Goal: Navigation & Orientation: Find specific page/section

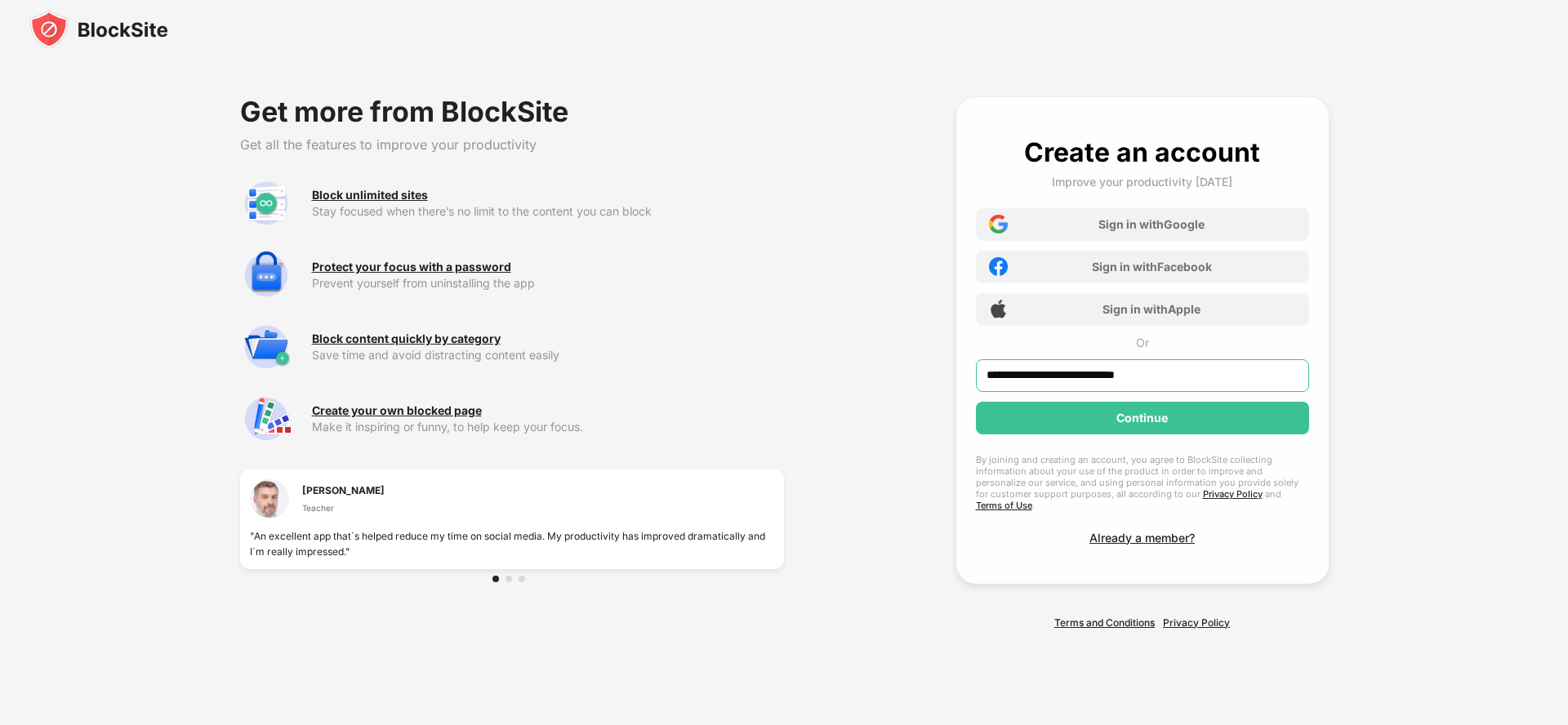
type input "**********"
click at [1142, 423] on div "Continue" at bounding box center [1142, 417] width 52 height 13
click at [1142, 425] on div "Continue" at bounding box center [1142, 417] width 52 height 13
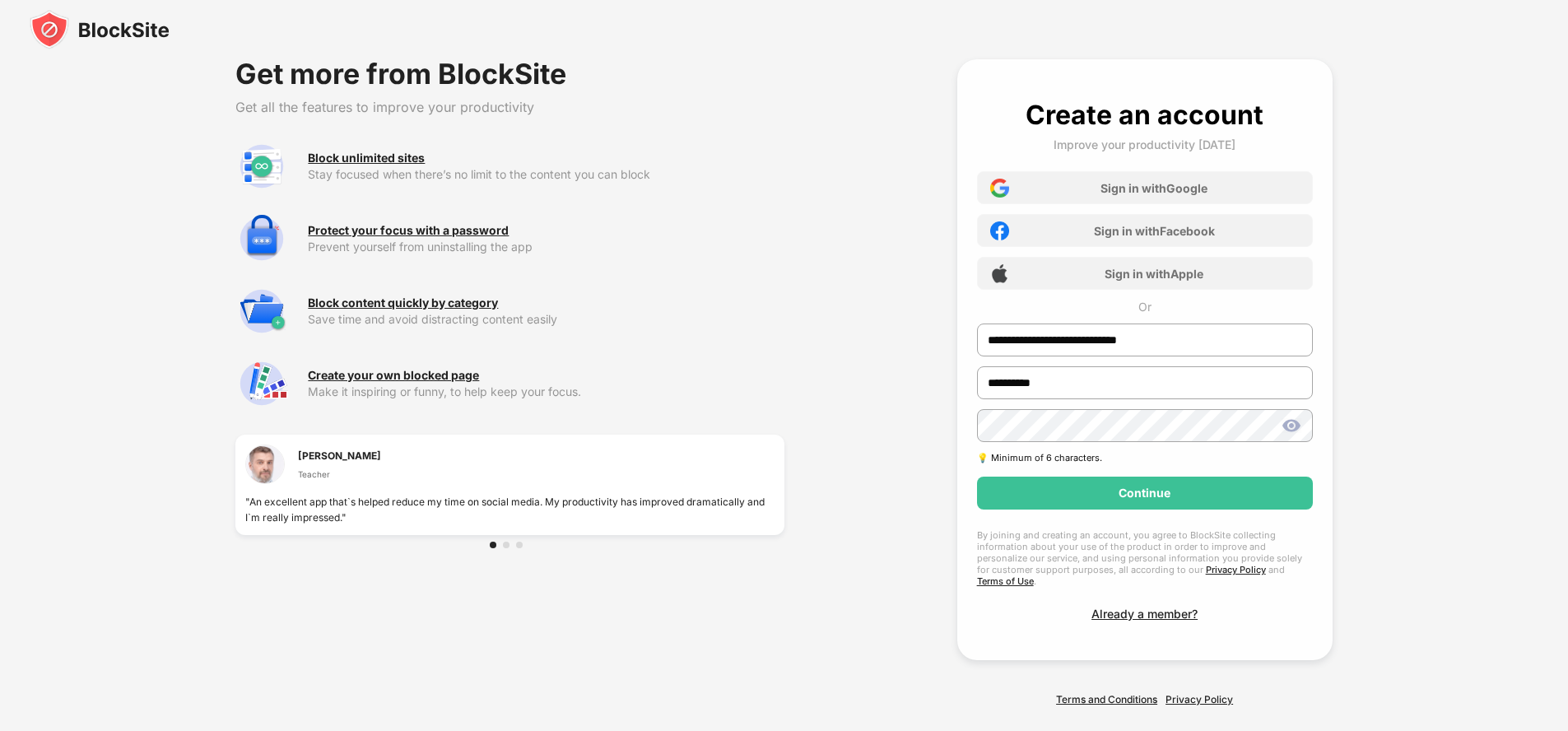
click at [1145, 493] on div "Continue" at bounding box center [1144, 493] width 52 height 13
click at [1145, 500] on div "Continue" at bounding box center [1144, 493] width 52 height 13
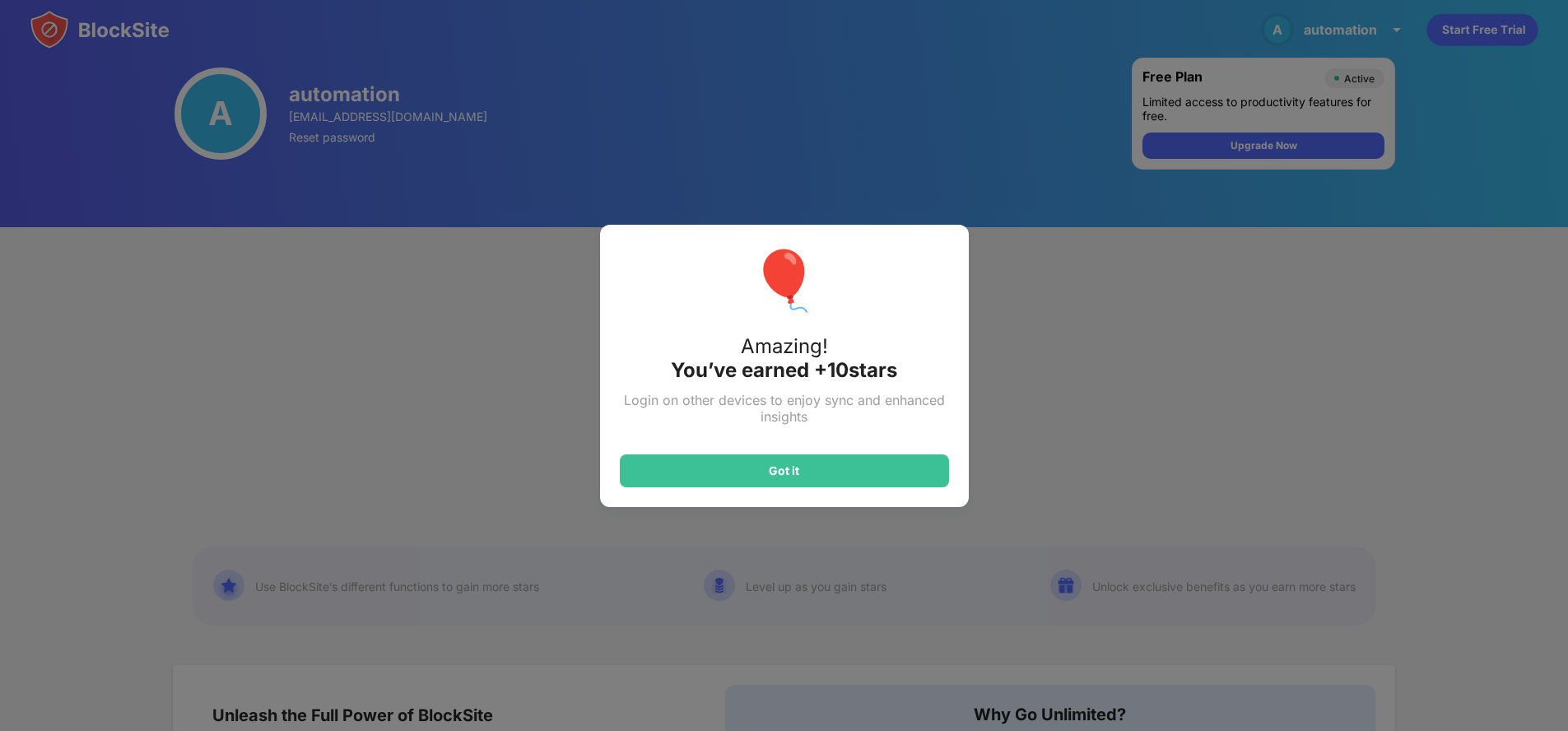
click at [790, 470] on div "Got it" at bounding box center [784, 470] width 31 height 13
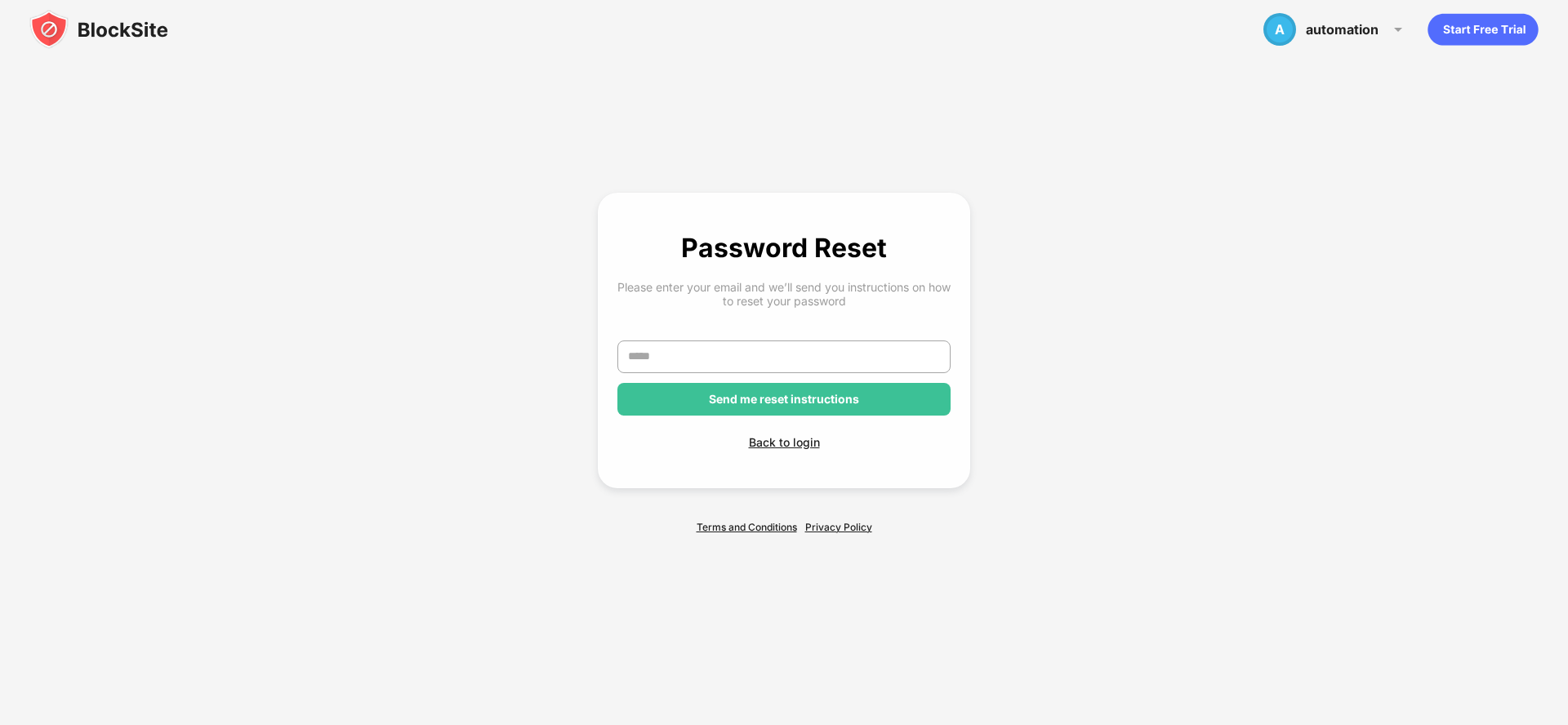
click at [784, 442] on div "Back to login" at bounding box center [784, 442] width 333 height 14
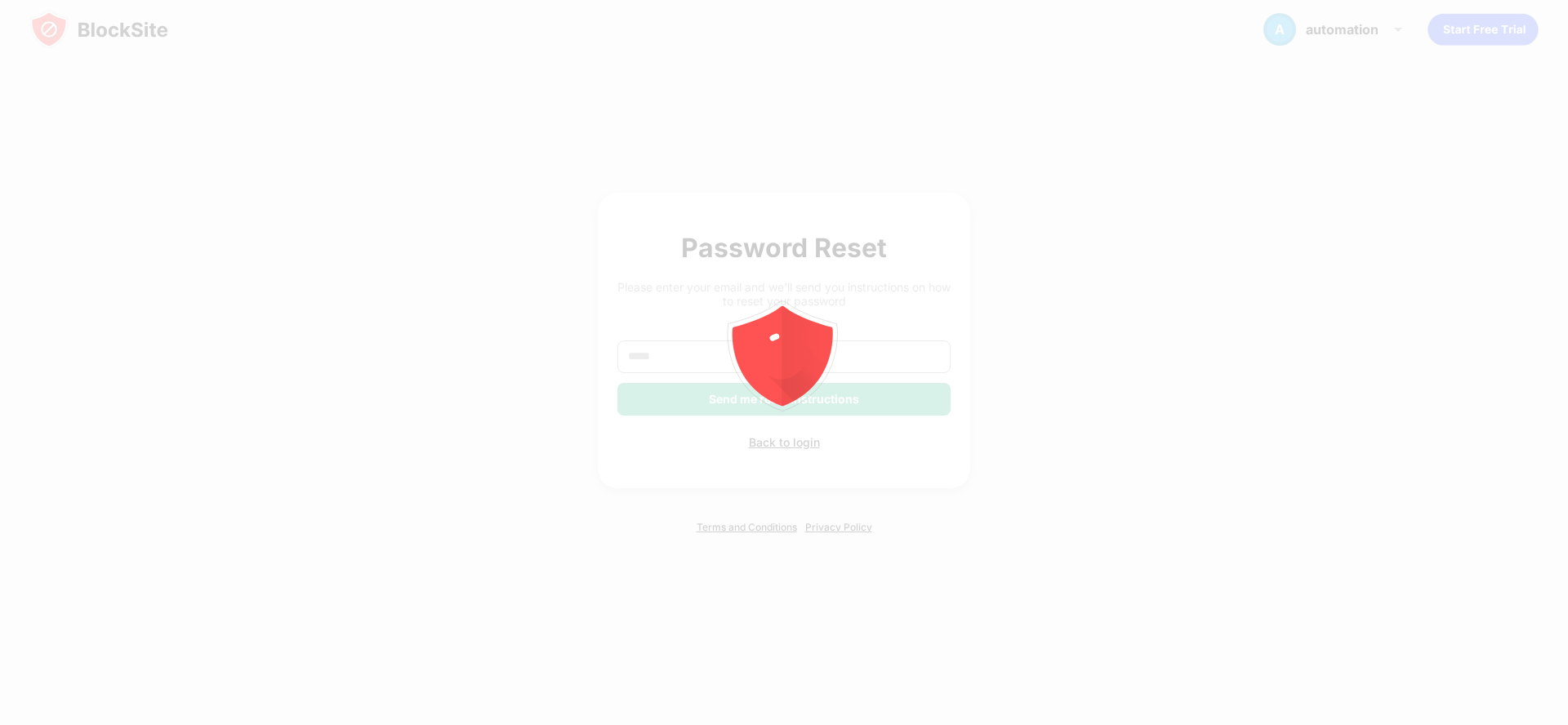
click at [746, 527] on link "Terms and Conditions" at bounding box center [746, 527] width 101 height 13
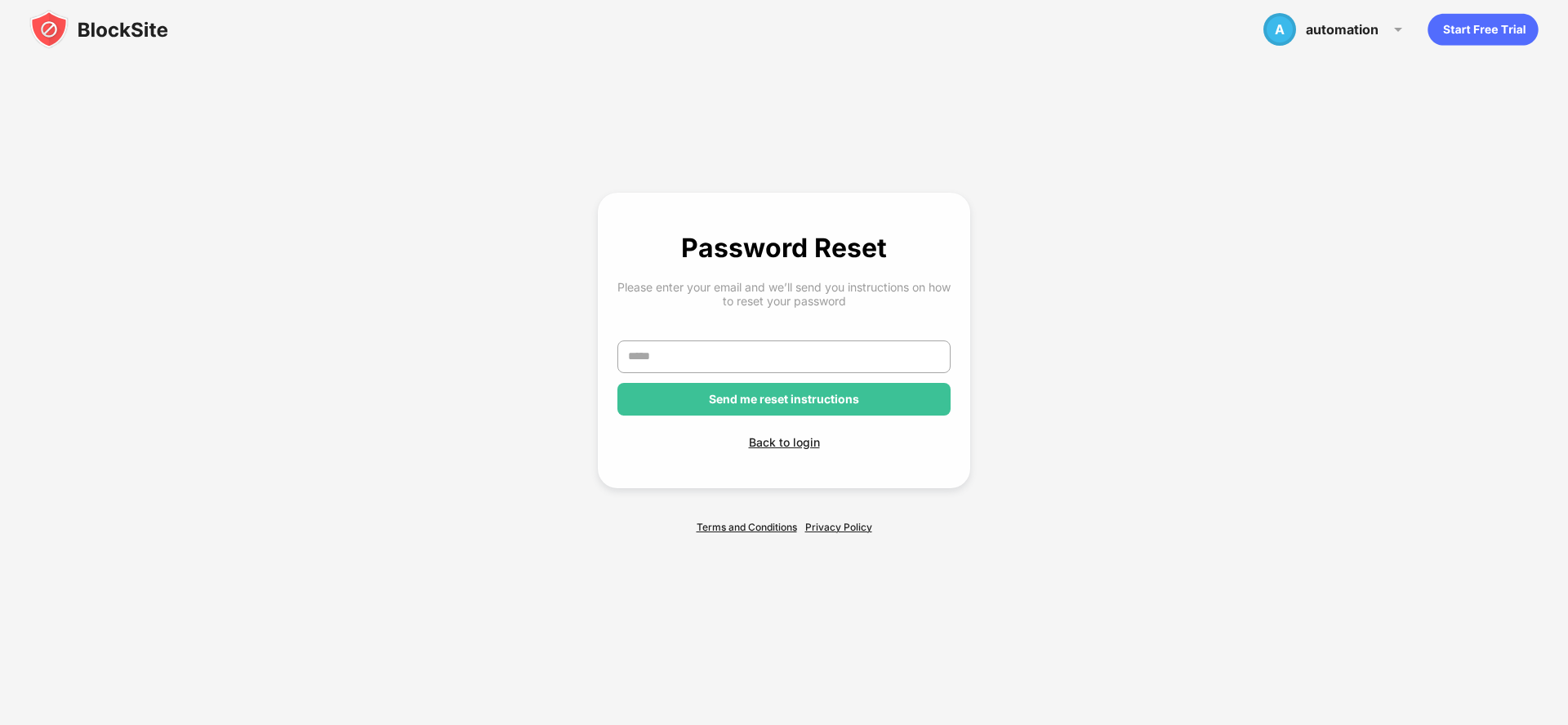
click at [838, 527] on link "Privacy Policy" at bounding box center [838, 527] width 67 height 13
